Goal: Browse casually: Explore the website without a specific task or goal

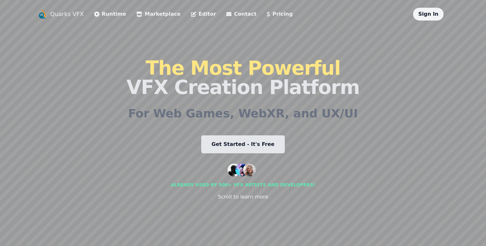
click at [191, 13] on link "Editor" at bounding box center [203, 14] width 25 height 8
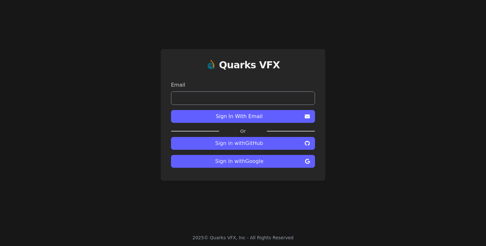
click at [227, 144] on span "Sign in with GitHub" at bounding box center [239, 144] width 126 height 8
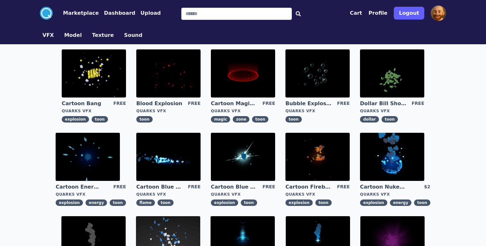
click at [103, 77] on img at bounding box center [94, 73] width 64 height 48
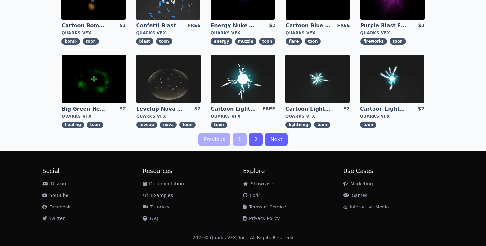
scroll to position [241, 0]
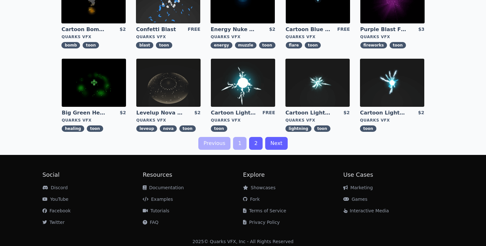
click at [242, 92] on img at bounding box center [243, 83] width 64 height 48
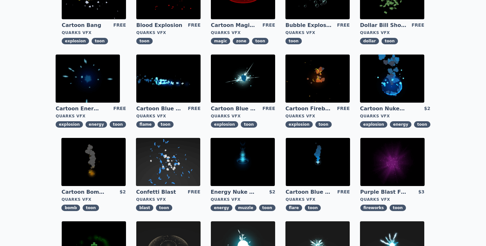
scroll to position [245, 0]
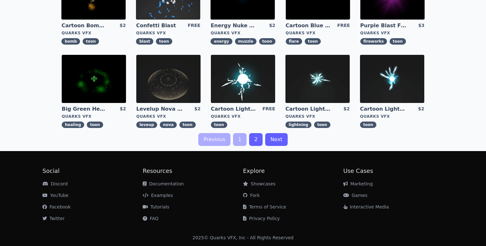
click at [253, 140] on link "2" at bounding box center [255, 139] width 13 height 13
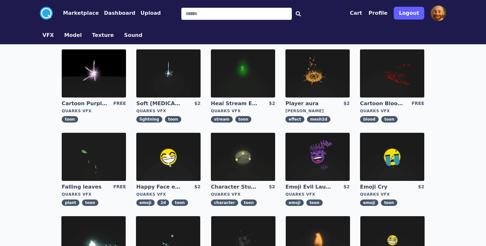
click at [307, 70] on img at bounding box center [317, 73] width 64 height 48
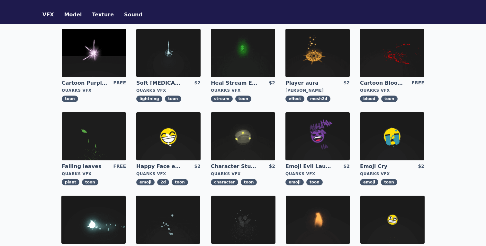
scroll to position [33, 0]
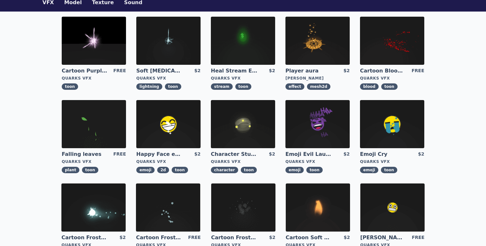
click at [163, 134] on img at bounding box center [168, 124] width 64 height 48
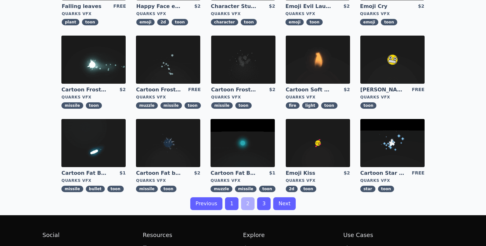
scroll to position [182, 0]
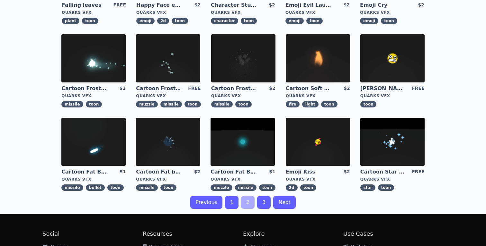
click at [165, 147] on img at bounding box center [168, 142] width 64 height 48
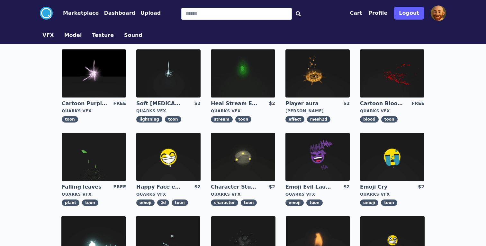
click at [72, 35] on button "Model" at bounding box center [73, 35] width 18 height 8
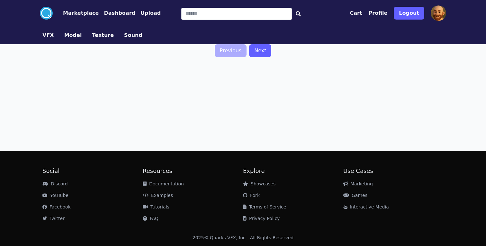
click at [99, 35] on button "Texture" at bounding box center [103, 35] width 22 height 8
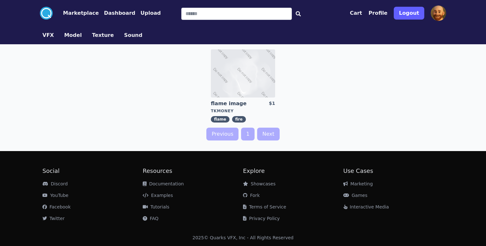
click at [49, 36] on button "VFX" at bounding box center [48, 35] width 12 height 8
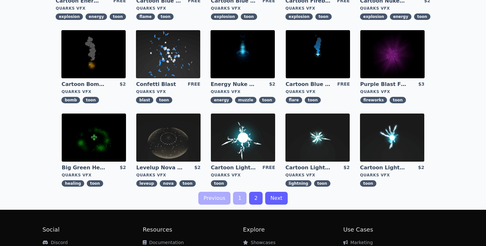
scroll to position [184, 0]
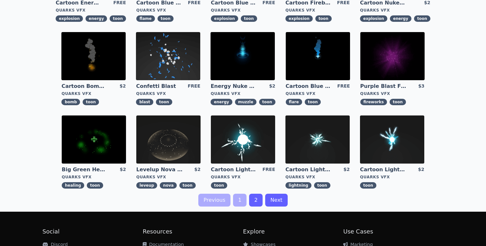
click at [87, 63] on img at bounding box center [93, 56] width 64 height 48
